Goal: Navigation & Orientation: Find specific page/section

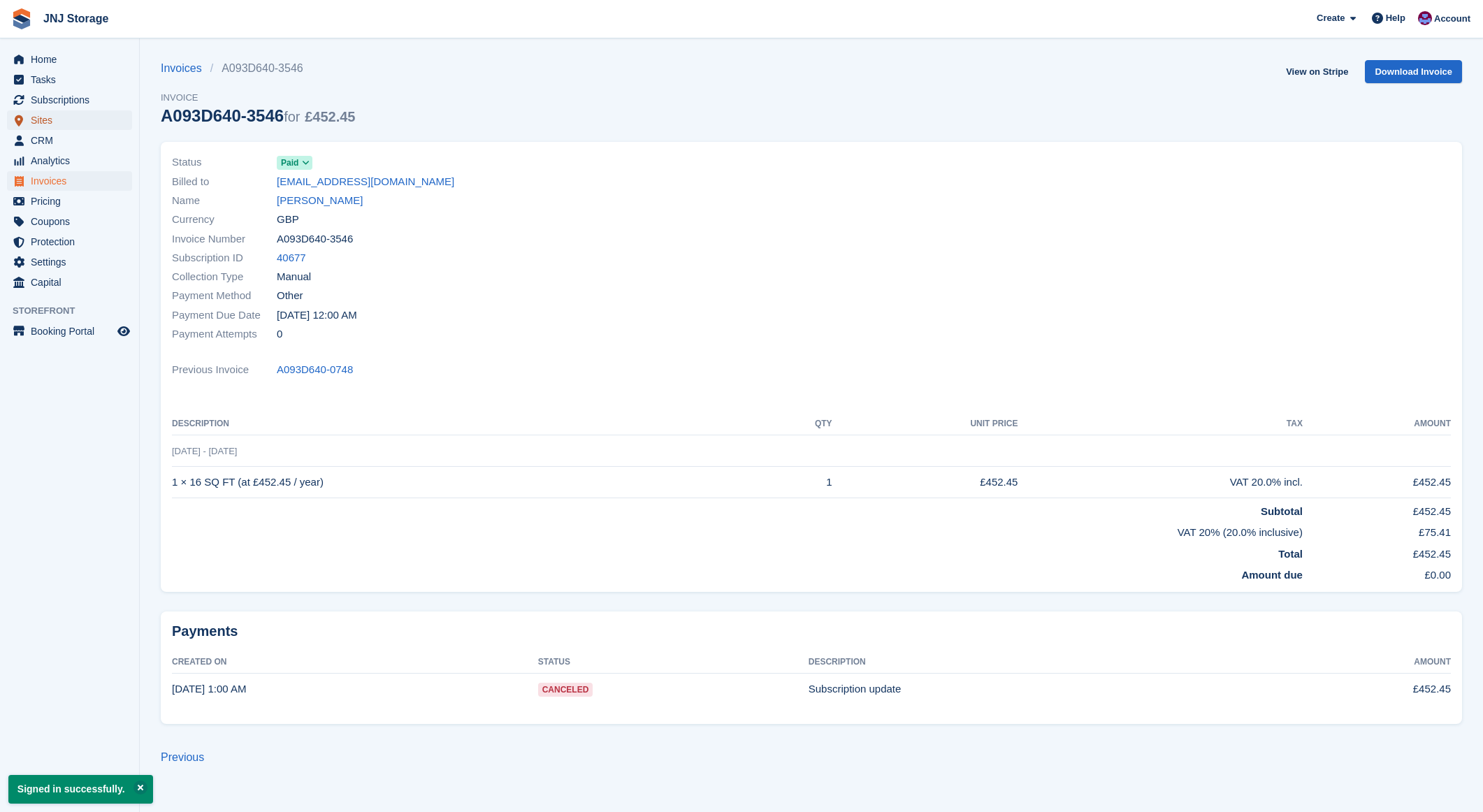
click at [61, 116] on span "Sites" at bounding box center [72, 120] width 84 height 20
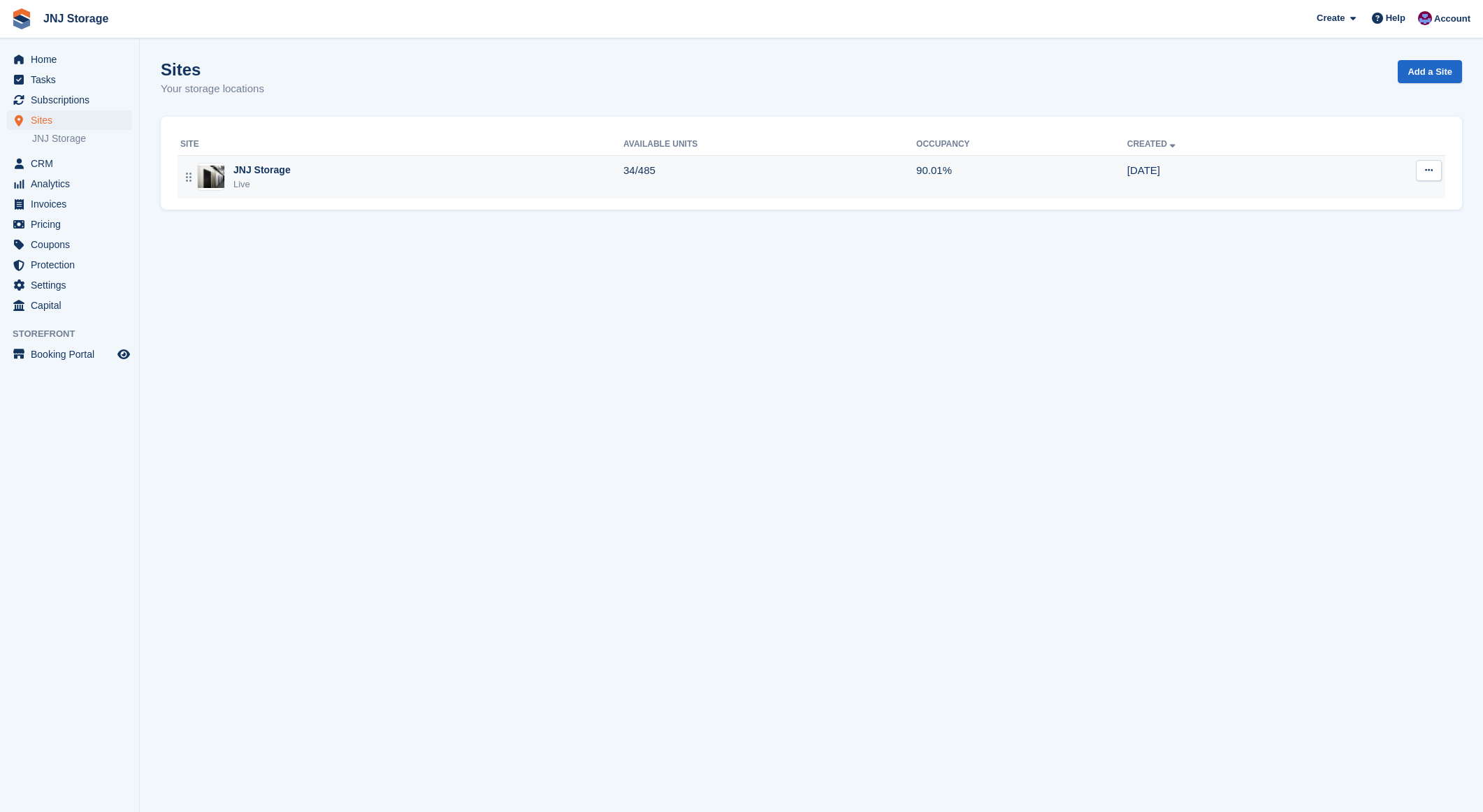
click at [277, 172] on div "JNJ Storage" at bounding box center [262, 170] width 58 height 15
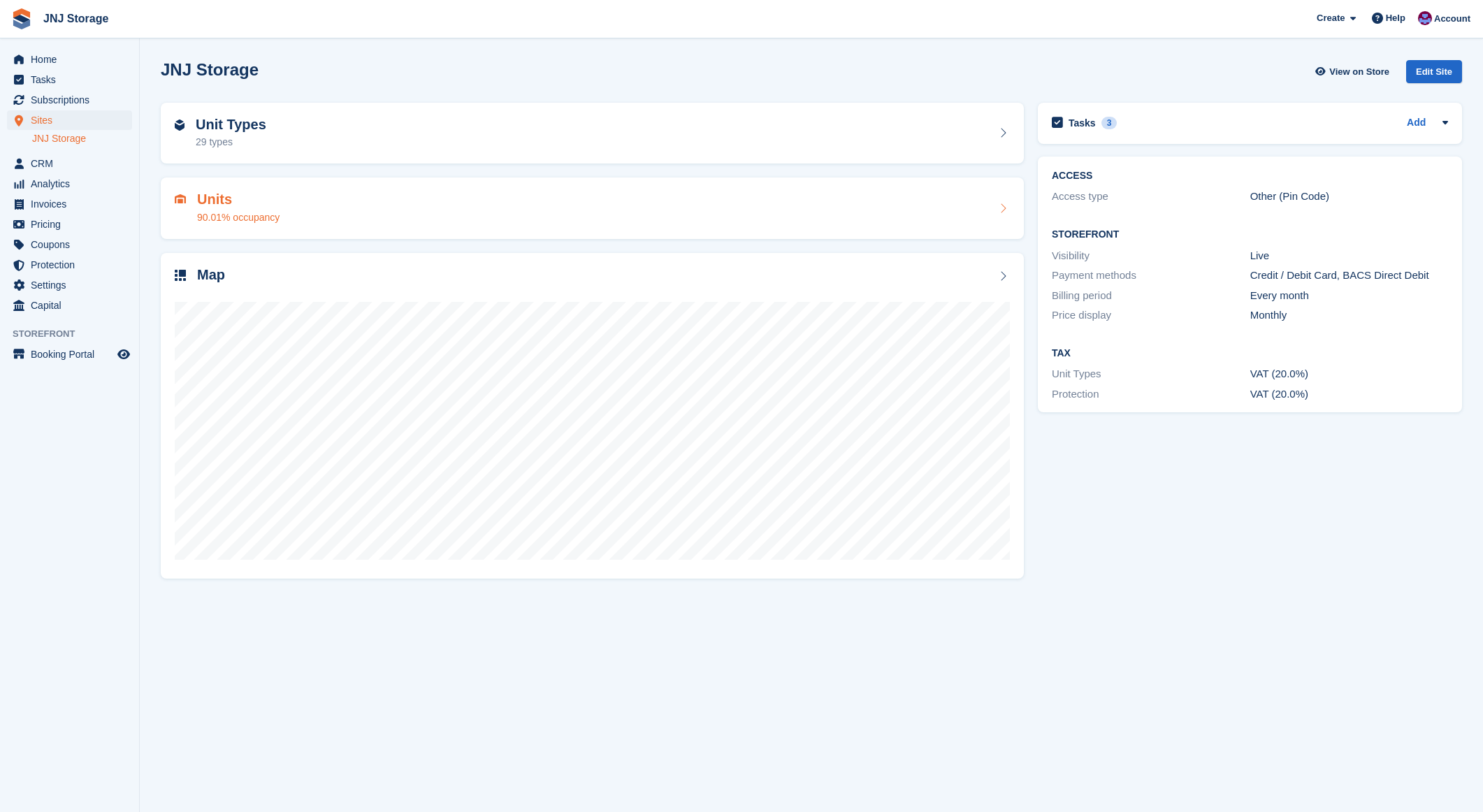
click at [217, 199] on h2 "Units" at bounding box center [238, 200] width 82 height 16
click at [219, 199] on h2 "Units" at bounding box center [238, 200] width 82 height 16
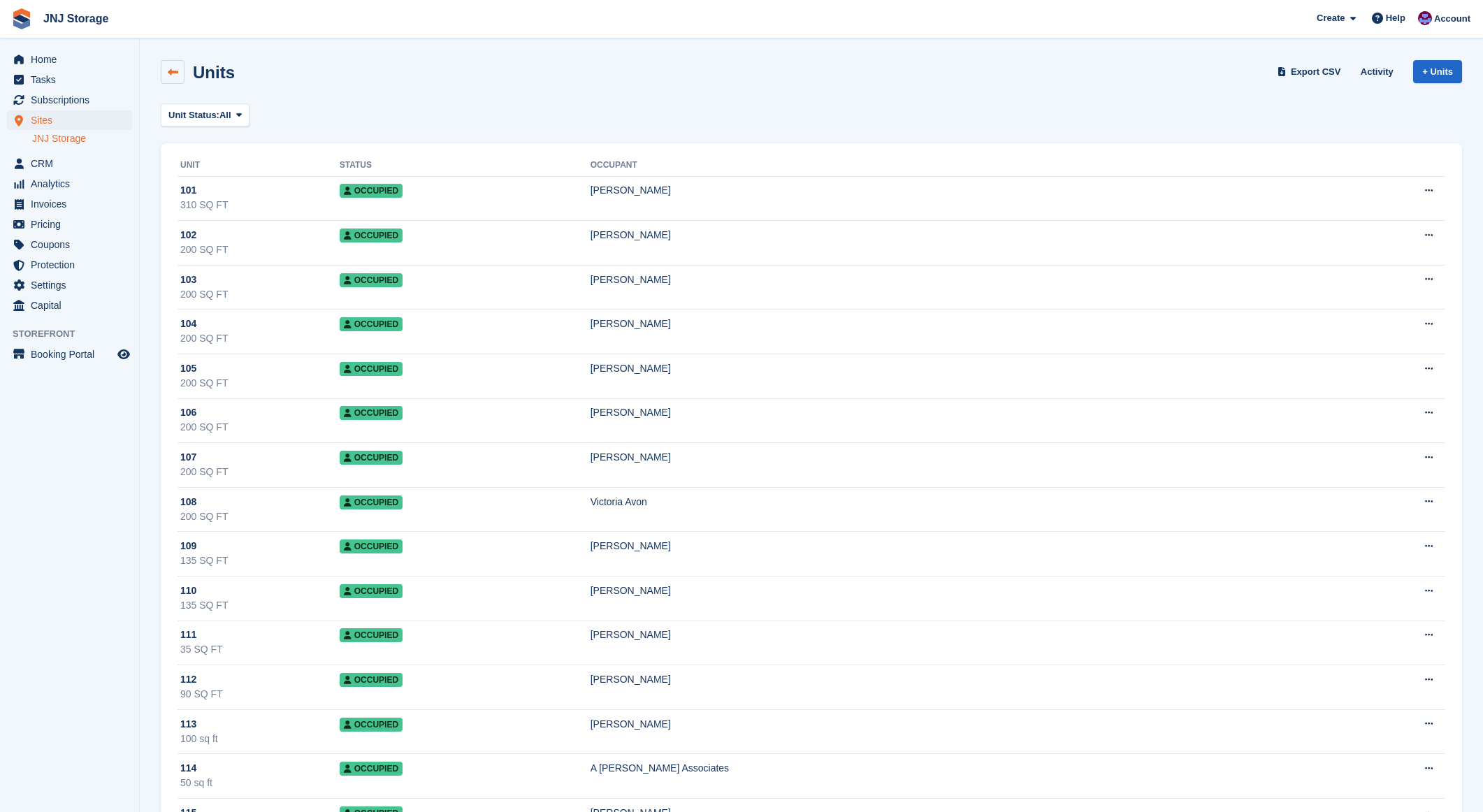
click at [179, 77] on link at bounding box center [172, 71] width 24 height 24
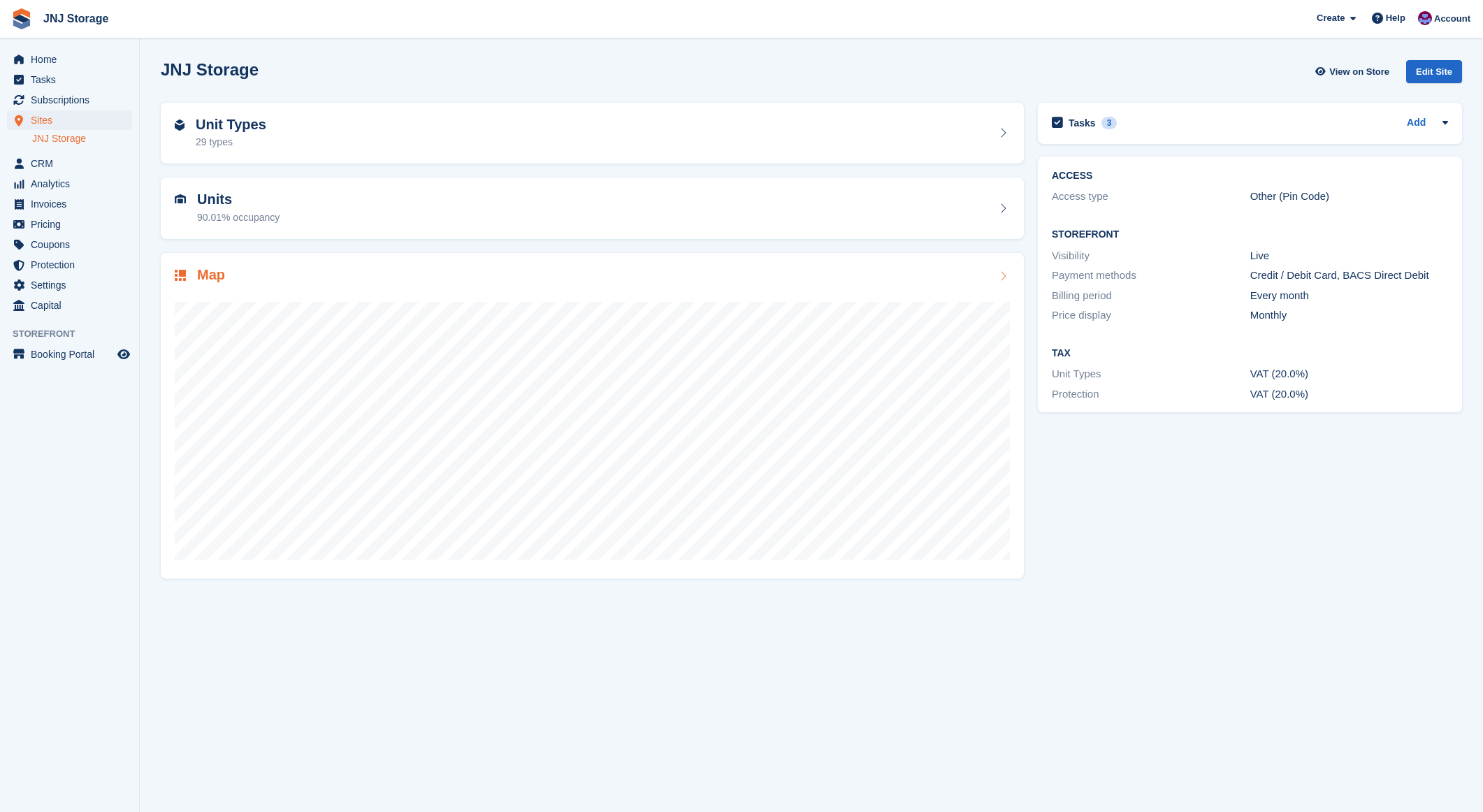
click at [239, 126] on h2 "Unit Types" at bounding box center [230, 125] width 71 height 16
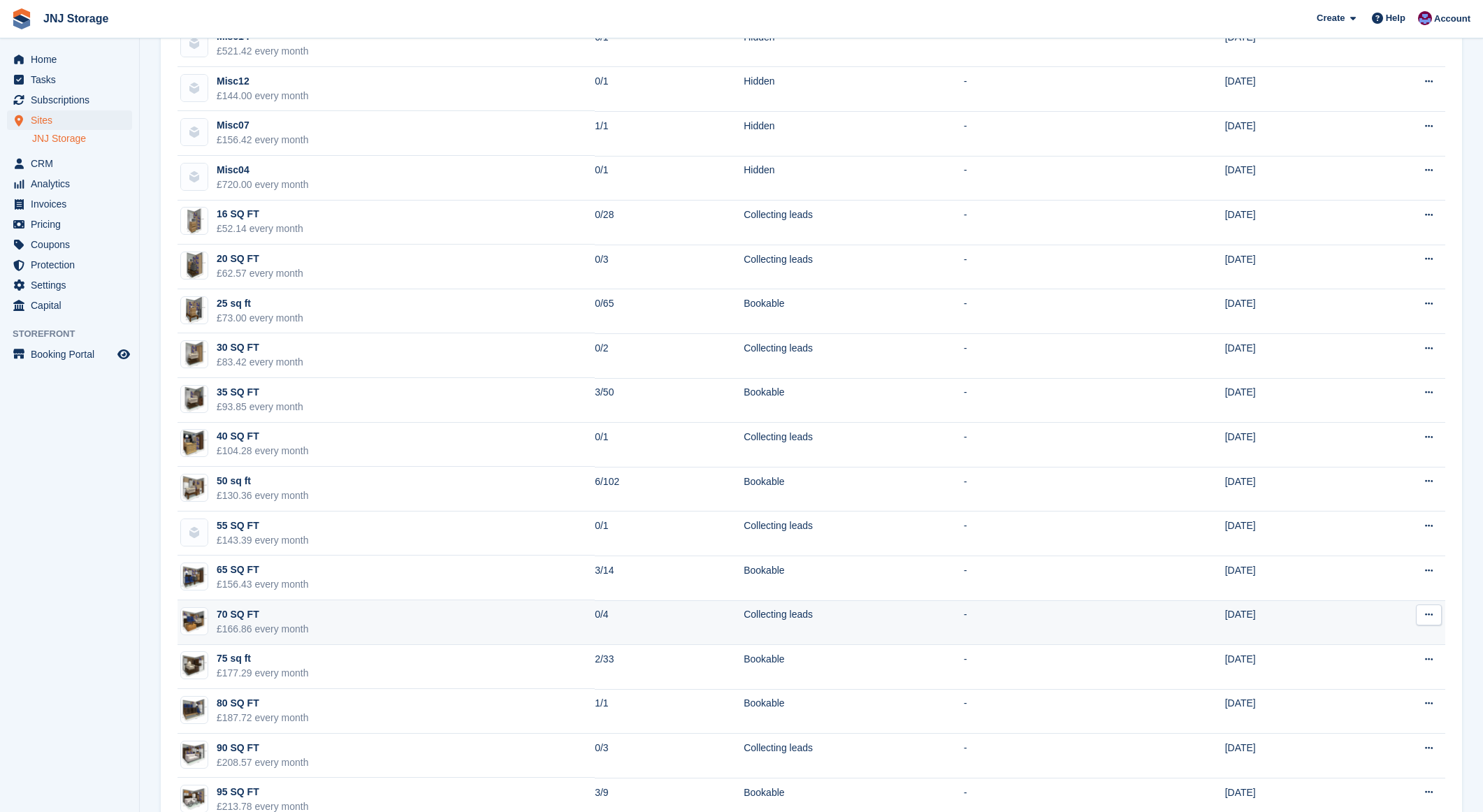
scroll to position [340, 0]
